Goal: Information Seeking & Learning: Learn about a topic

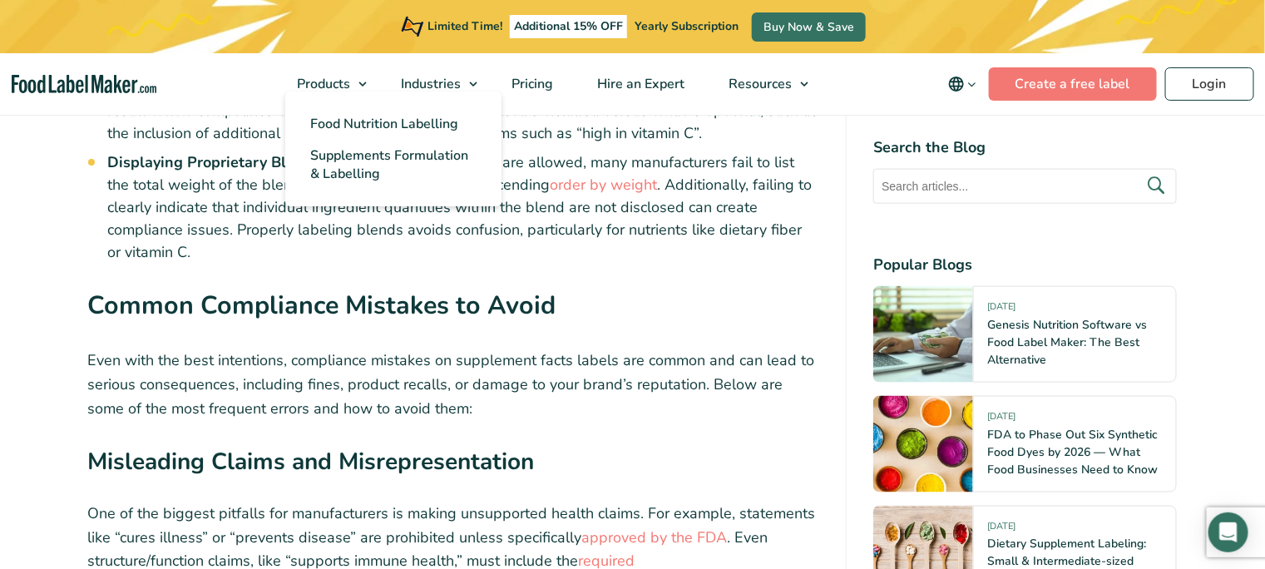
scroll to position [5452, 0]
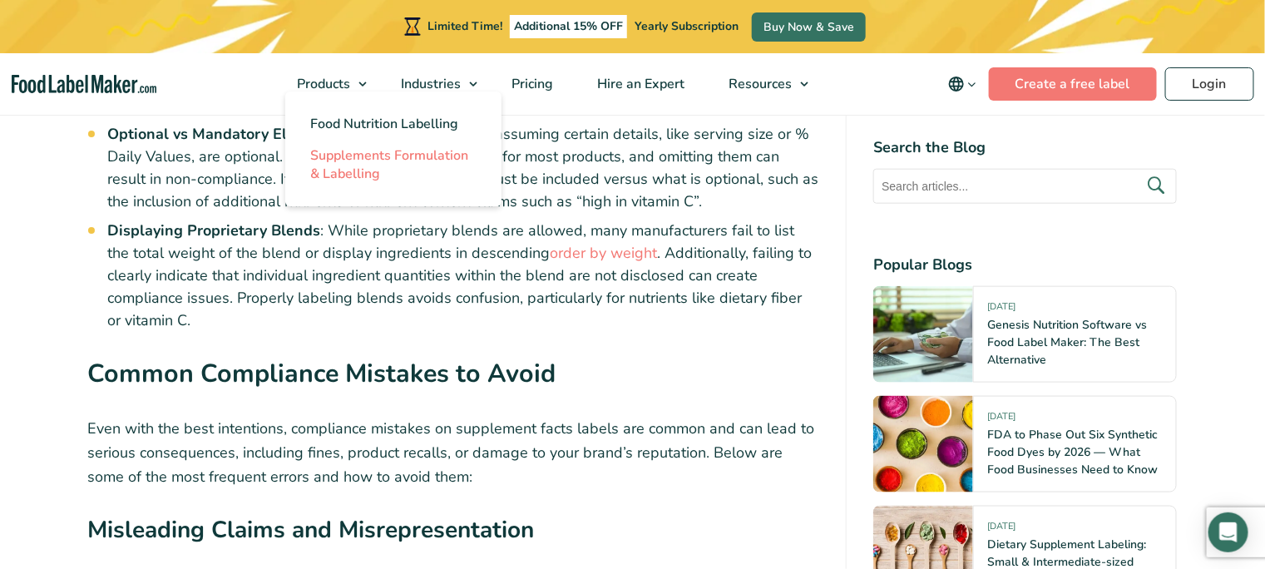
click at [342, 157] on span "Supplements Formulation & Labelling" at bounding box center [389, 164] width 158 height 37
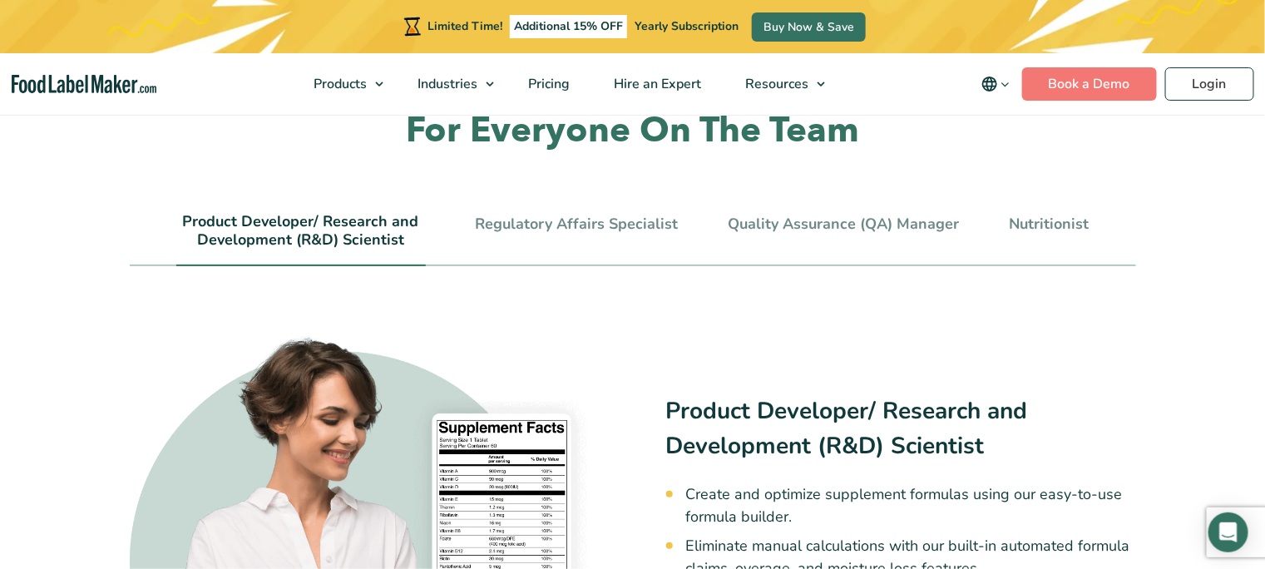
scroll to position [3604, 0]
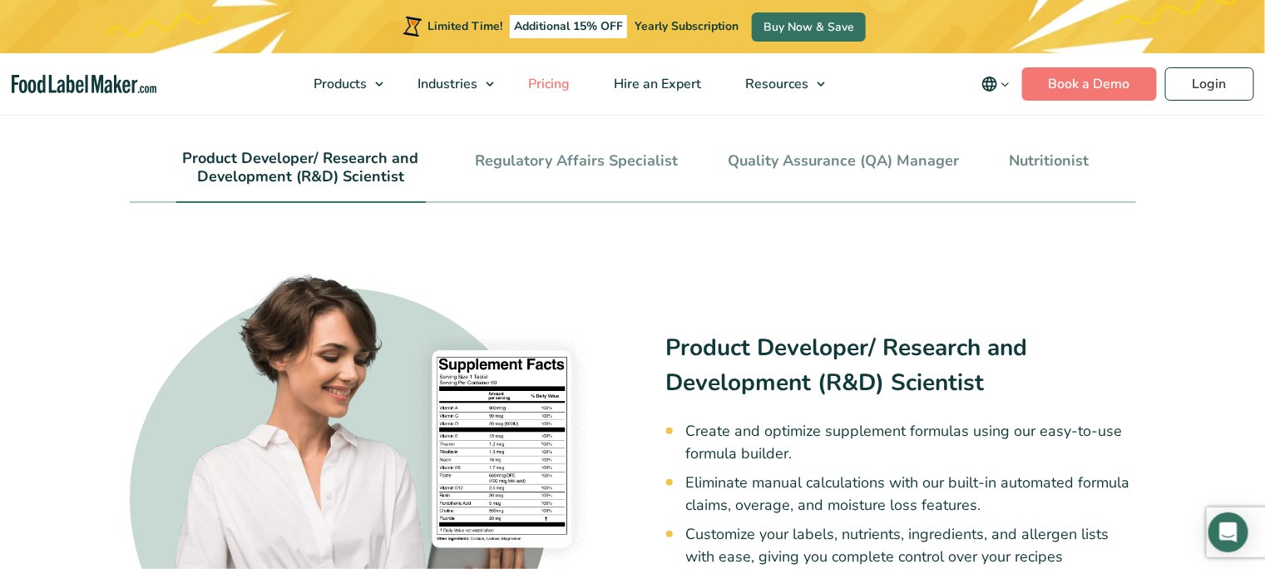
click at [551, 89] on span "Pricing" at bounding box center [547, 84] width 48 height 18
